Goal: Transaction & Acquisition: Purchase product/service

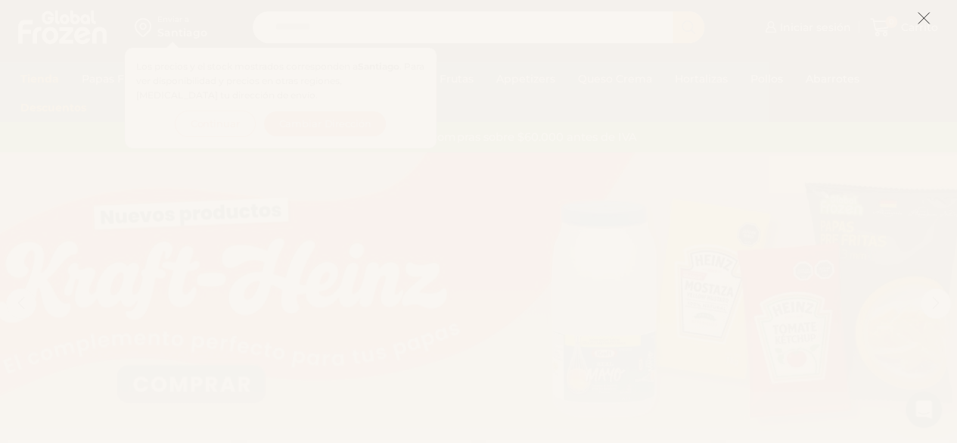
click at [924, 17] on line at bounding box center [924, 18] width 11 height 11
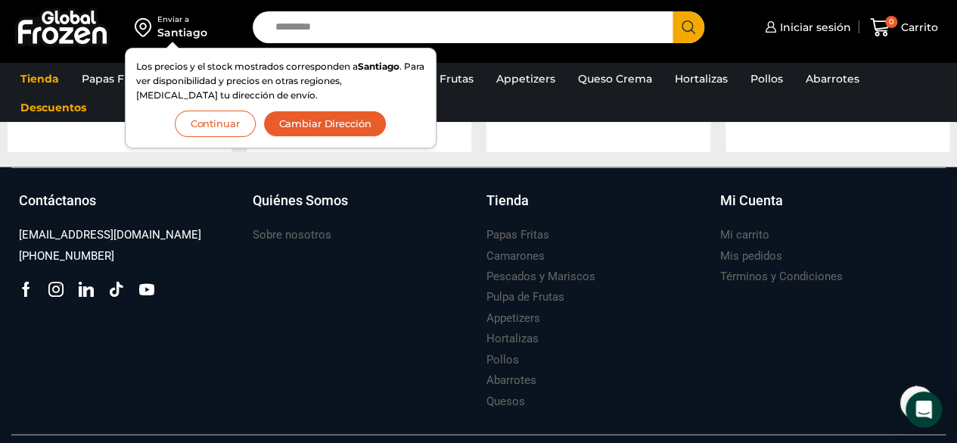
scroll to position [1656, 0]
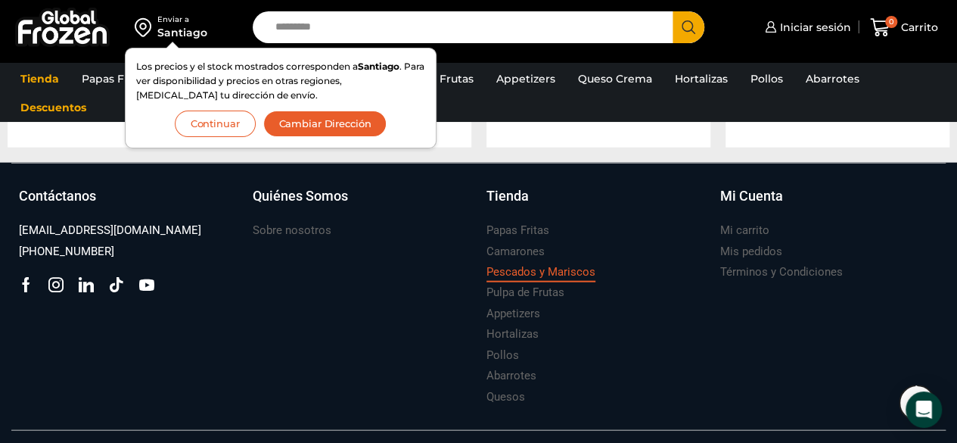
click at [574, 272] on h3 "Pescados y Mariscos" at bounding box center [541, 272] width 109 height 16
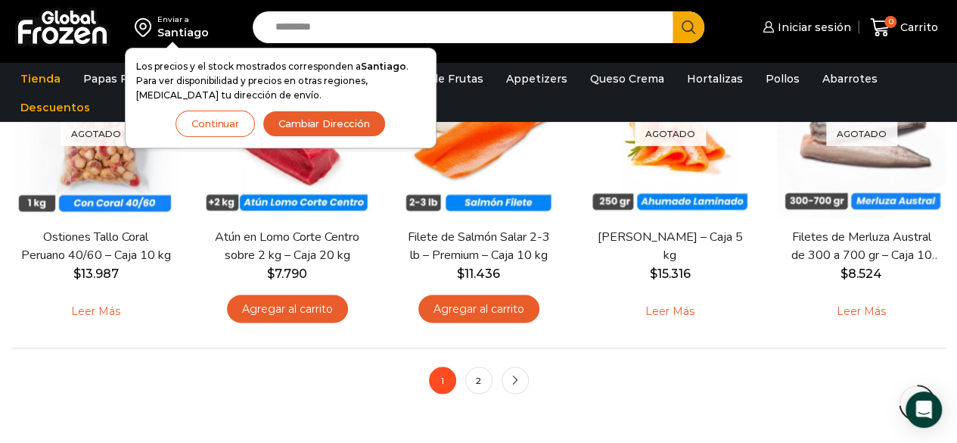
scroll to position [1135, 0]
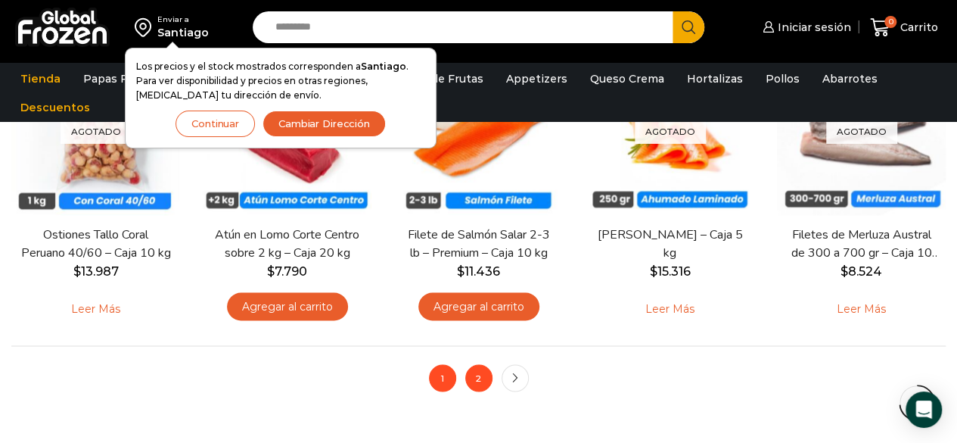
click at [472, 377] on link "2" at bounding box center [478, 377] width 27 height 27
